Goal: Transaction & Acquisition: Book appointment/travel/reservation

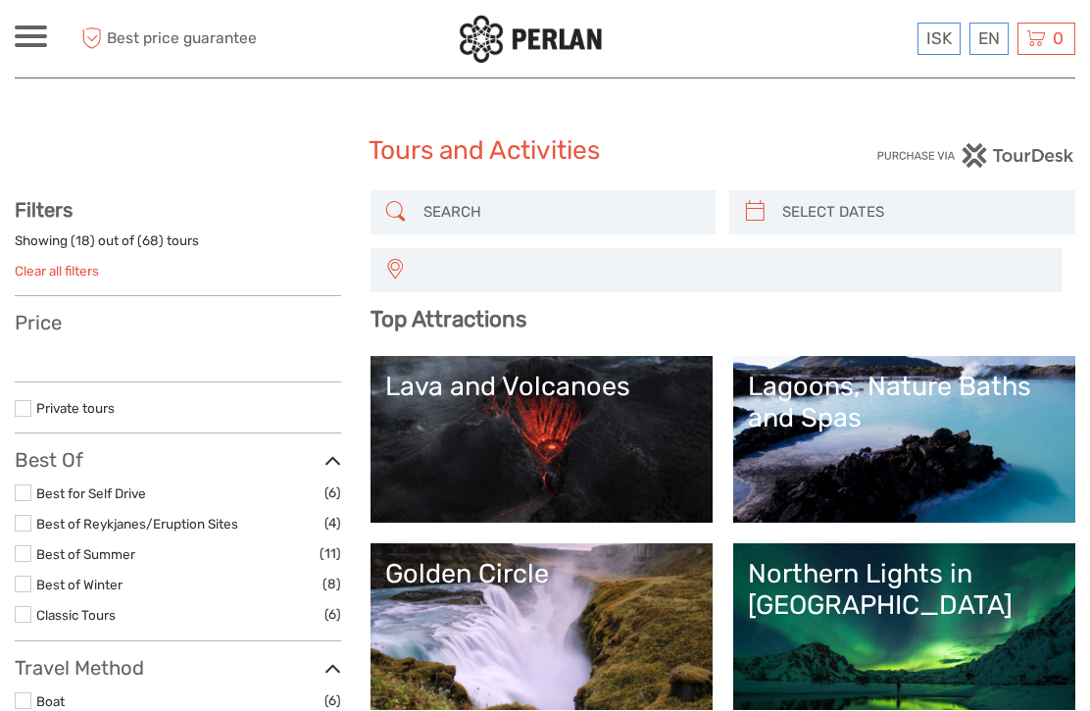
select select
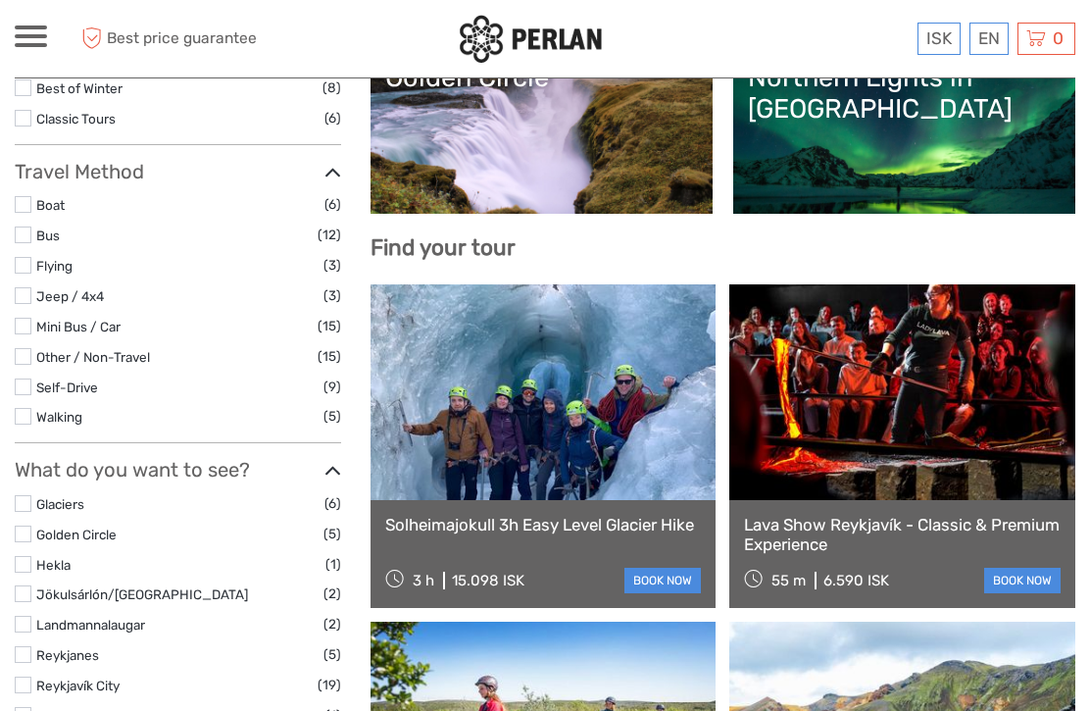
select select
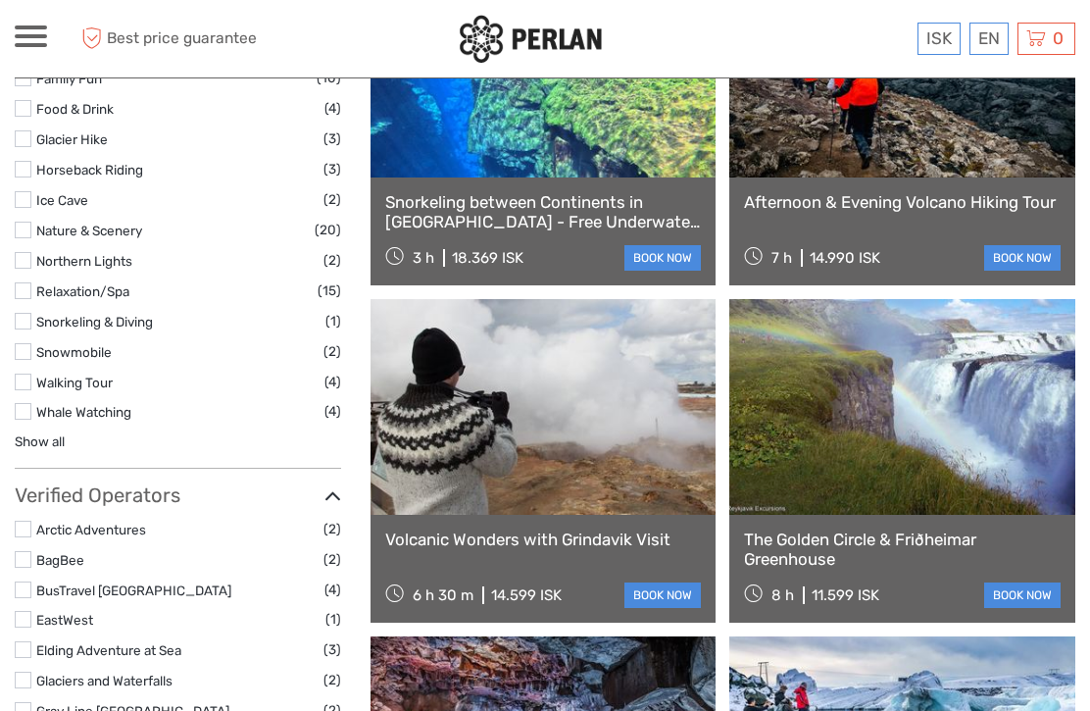
scroll to position [1515, 0]
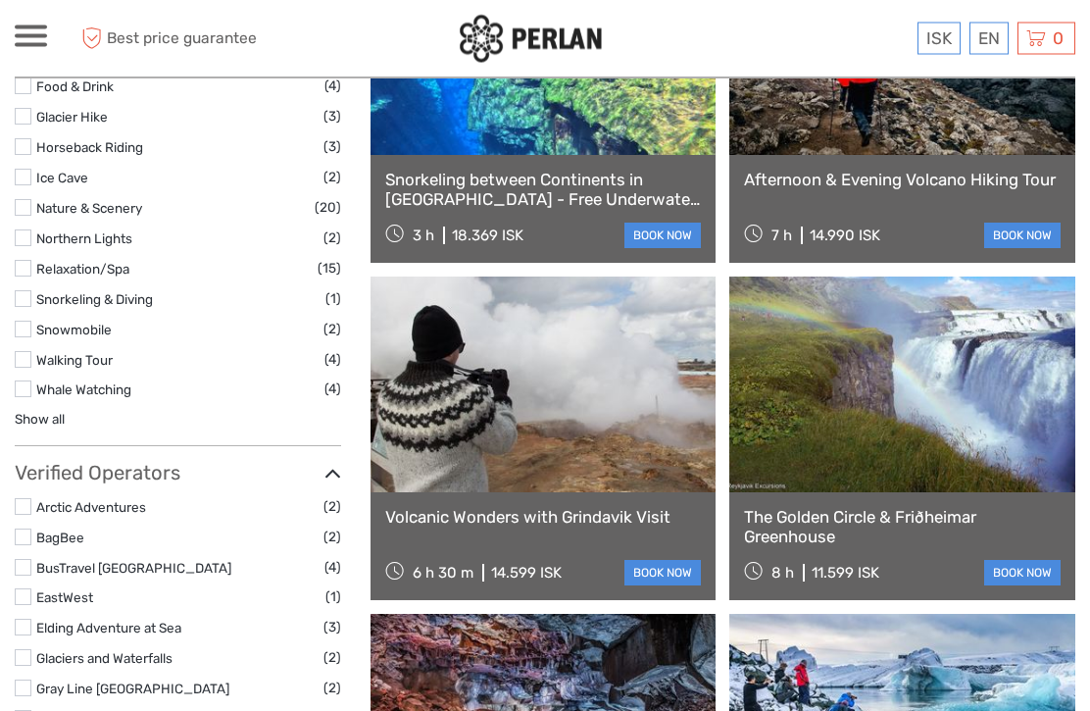
click at [937, 436] on link at bounding box center [902, 385] width 346 height 216
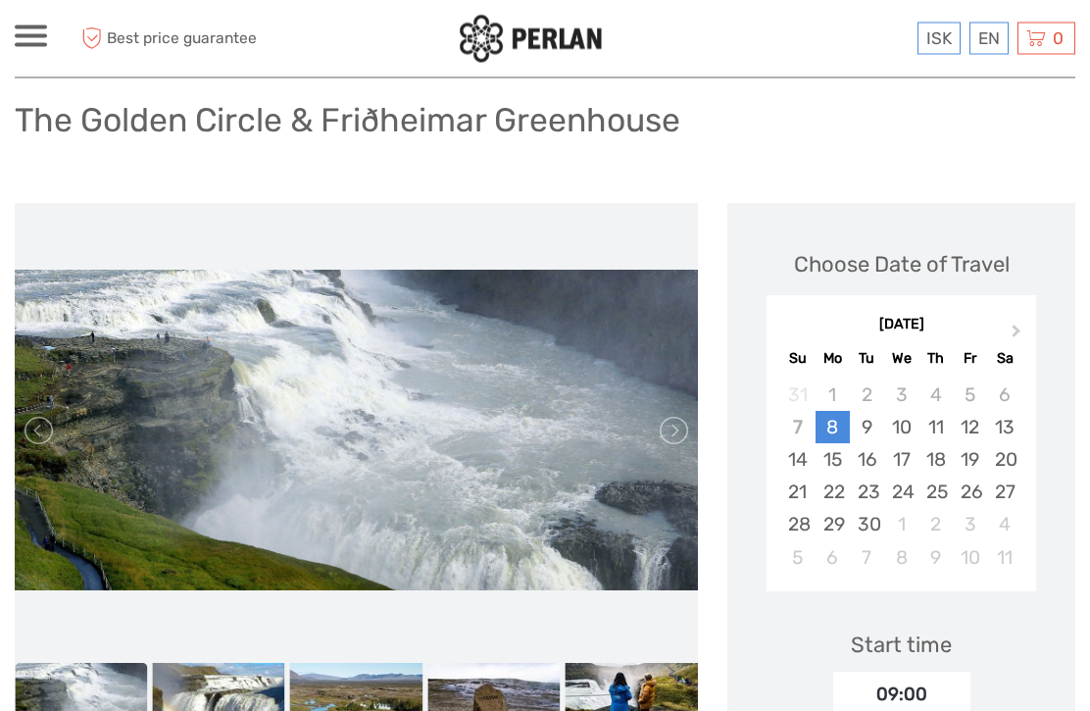
scroll to position [127, 0]
click at [665, 426] on link at bounding box center [672, 430] width 31 height 31
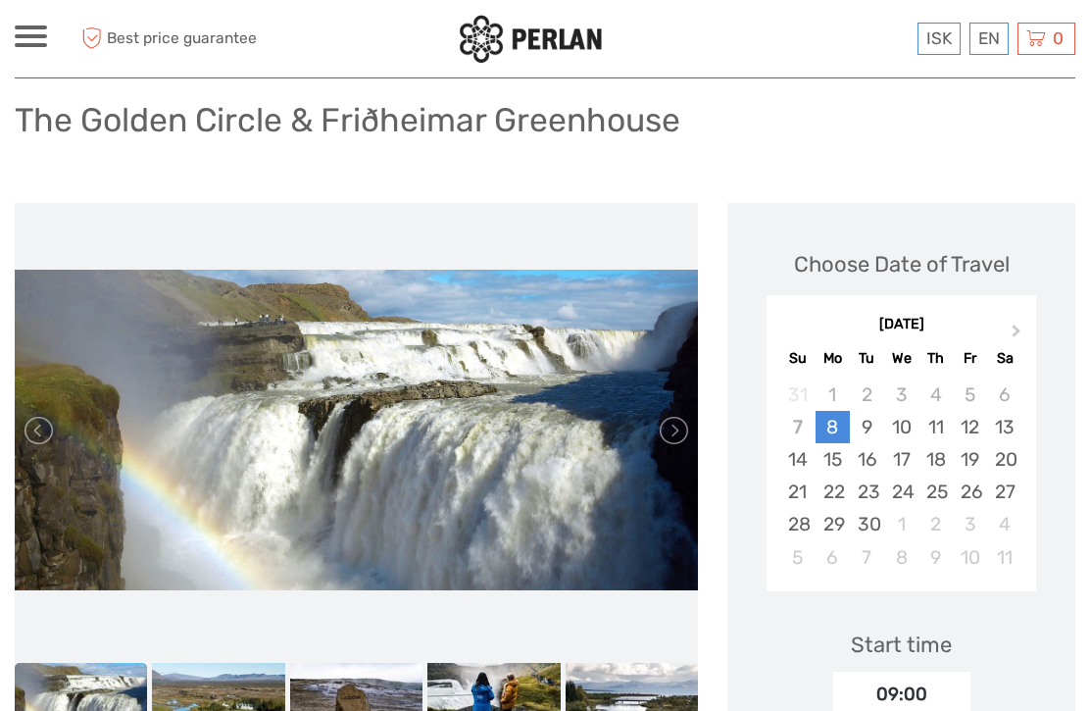
click at [671, 431] on link at bounding box center [672, 430] width 31 height 31
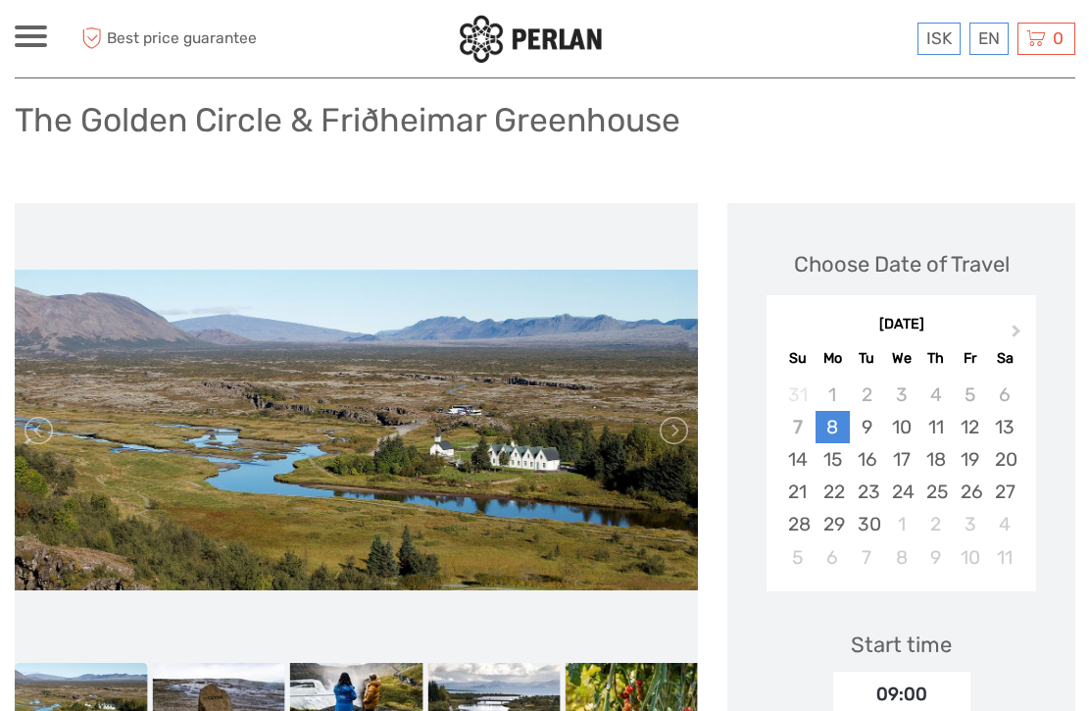
click at [676, 426] on link at bounding box center [672, 430] width 31 height 31
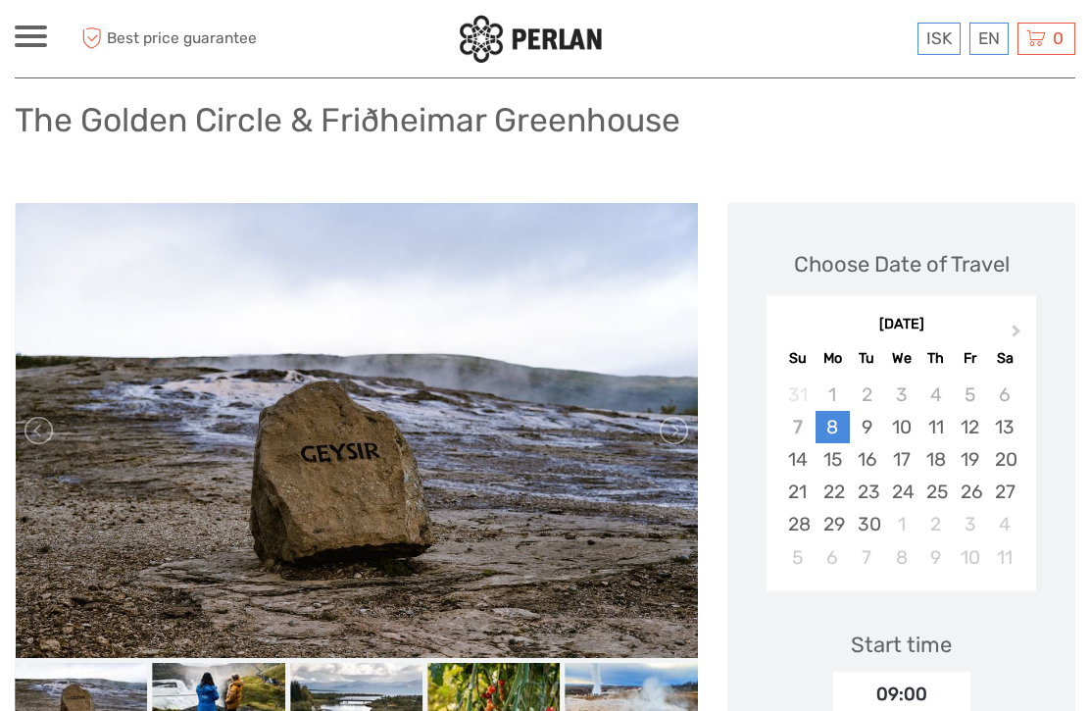
click at [663, 440] on link at bounding box center [672, 430] width 31 height 31
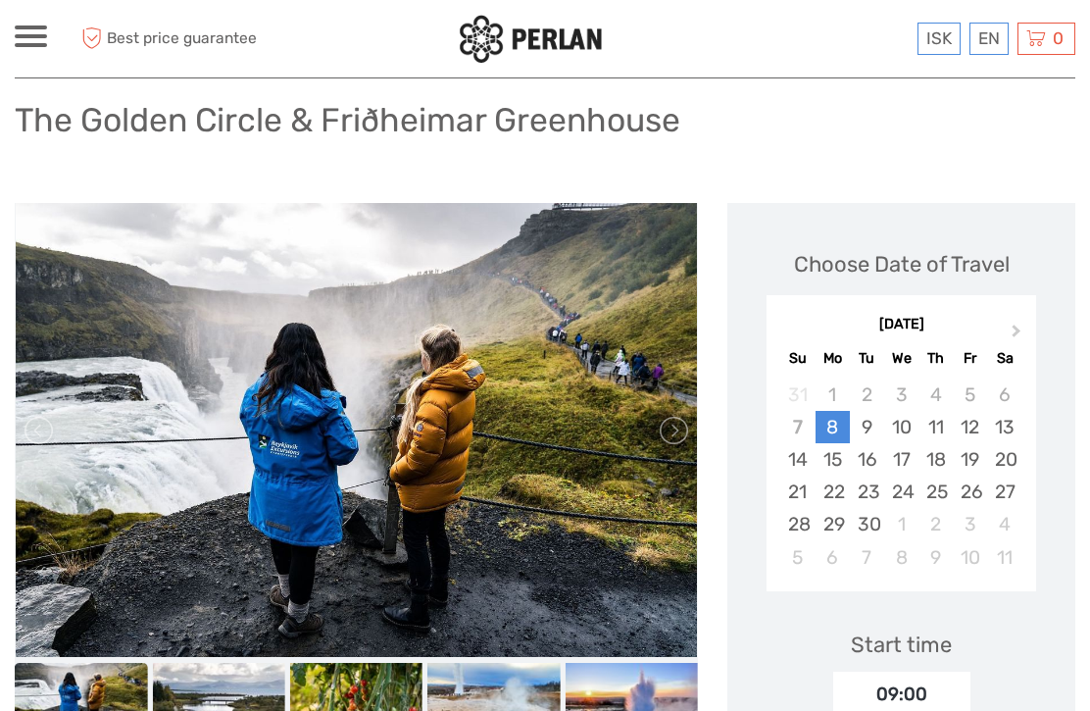
click at [686, 436] on link at bounding box center [672, 430] width 31 height 31
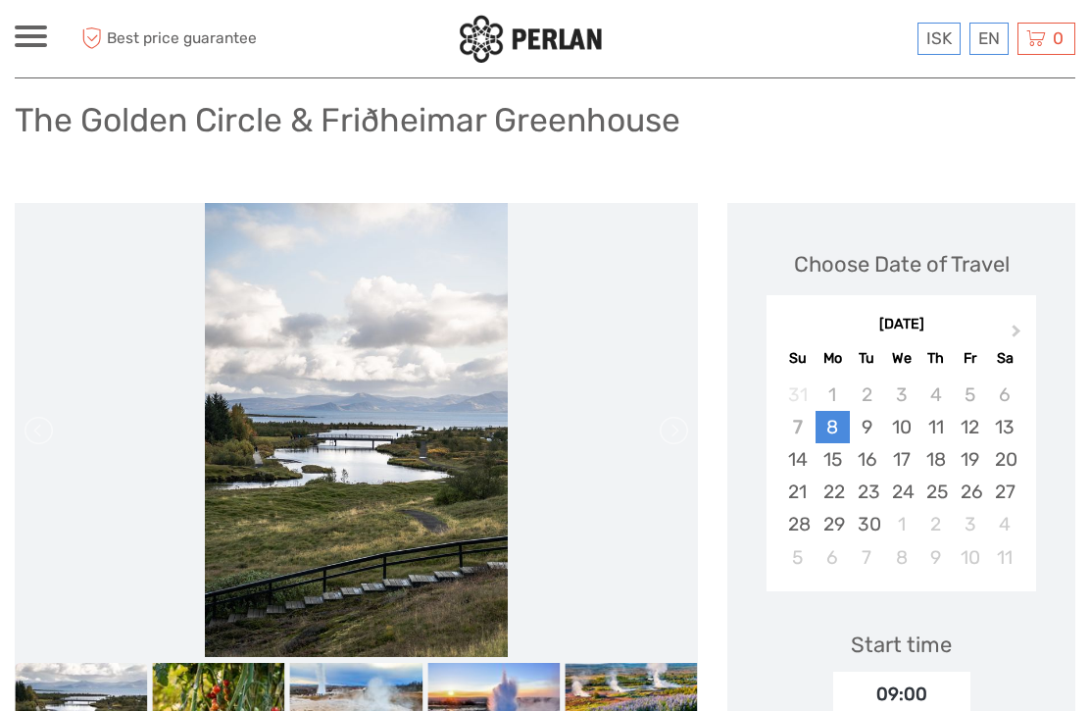
click at [667, 441] on link at bounding box center [672, 430] width 31 height 31
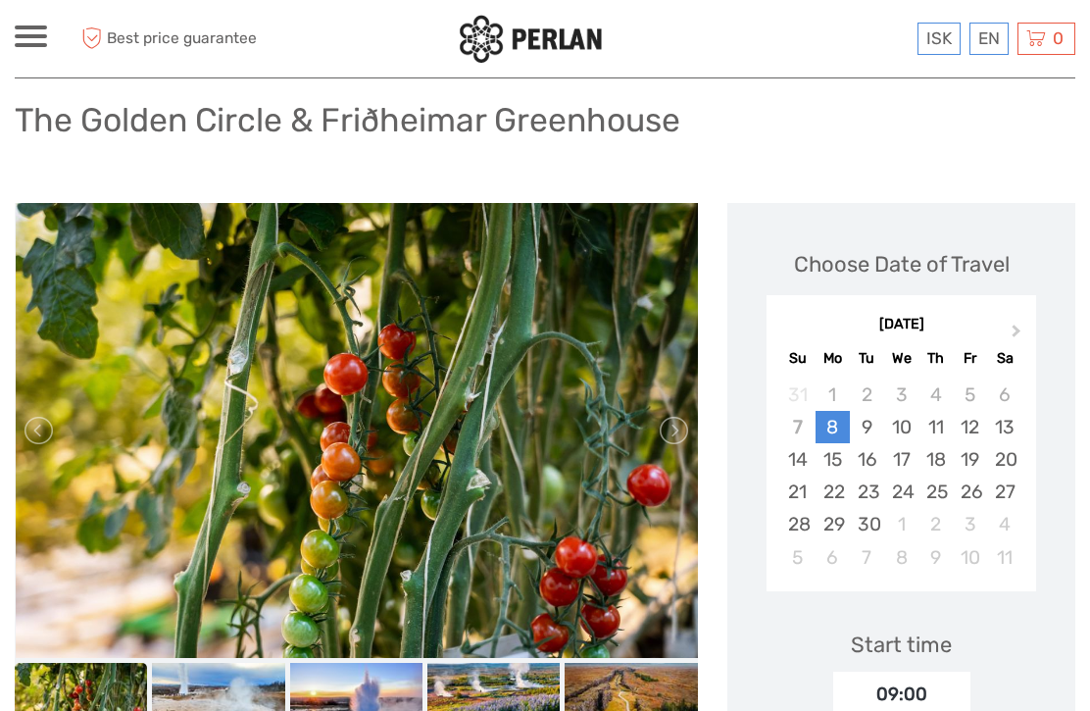
click at [663, 454] on img at bounding box center [357, 430] width 682 height 455
click at [499, 710] on img at bounding box center [493, 700] width 132 height 75
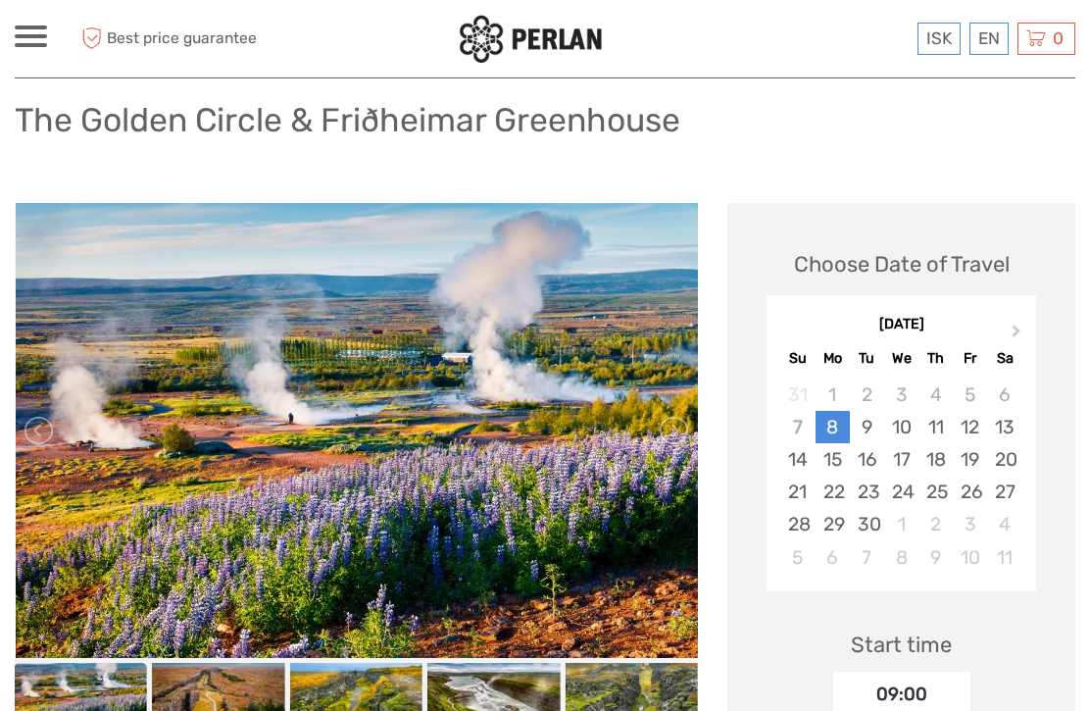
click at [626, 693] on img at bounding box center [631, 700] width 132 height 75
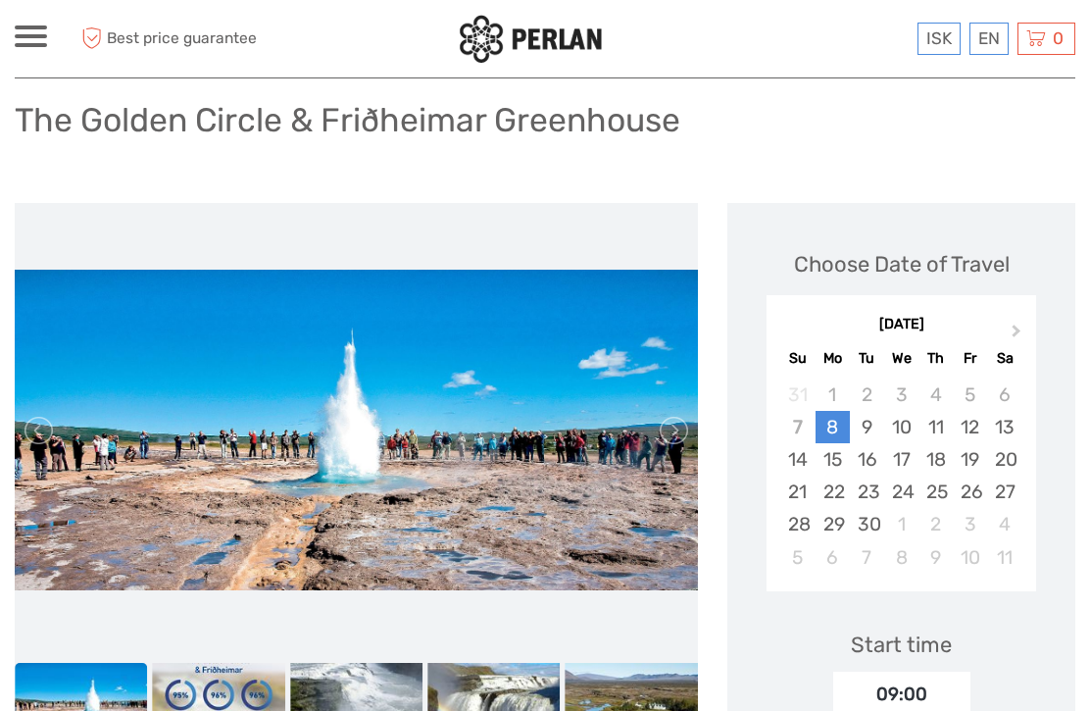
click at [1033, 325] on button "Next Month" at bounding box center [1018, 335] width 31 height 31
click at [1027, 329] on button "Next Month" at bounding box center [1018, 335] width 31 height 31
click at [798, 321] on button "Previous Month" at bounding box center [784, 335] width 31 height 31
click at [909, 421] on div "8" at bounding box center [901, 427] width 34 height 32
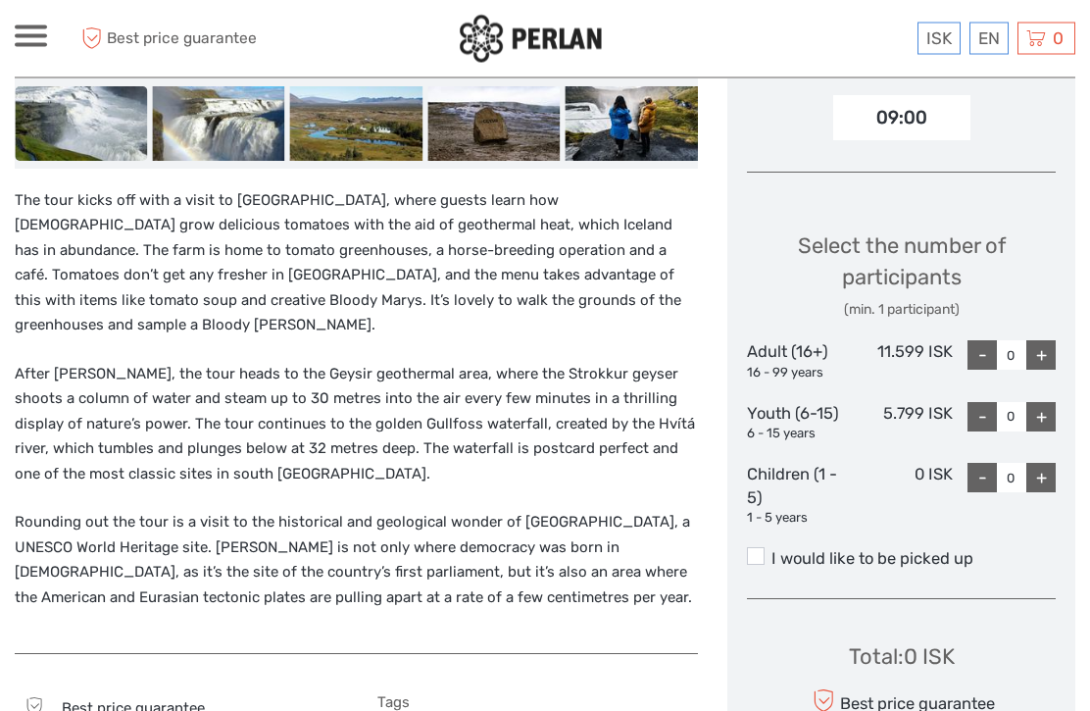
scroll to position [708, 0]
